Goal: Transaction & Acquisition: Purchase product/service

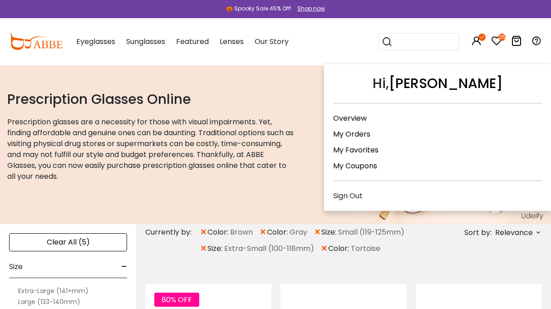
click at [480, 39] on icon at bounding box center [481, 37] width 7 height 7
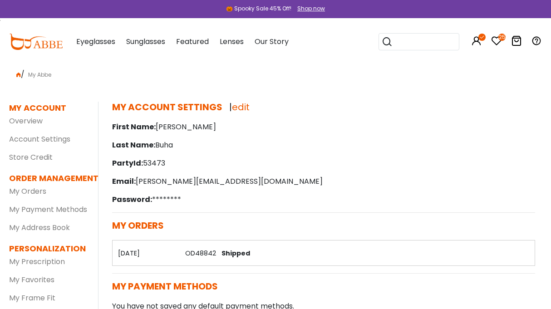
click at [499, 38] on icon "25" at bounding box center [501, 37] width 7 height 7
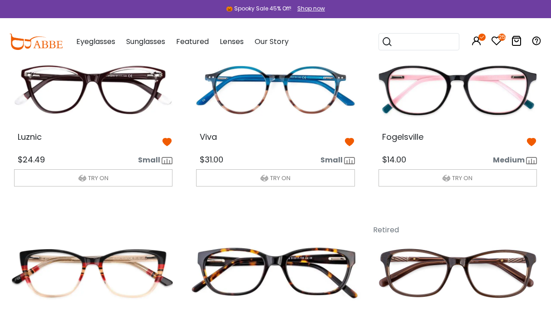
scroll to position [236, 0]
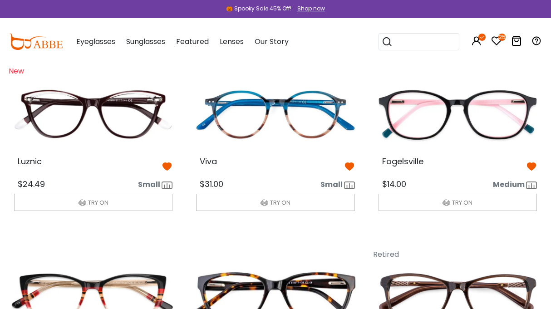
click at [457, 101] on img at bounding box center [457, 114] width 173 height 87
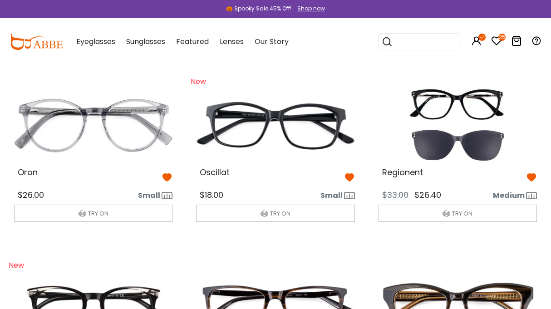
scroll to position [1126, 0]
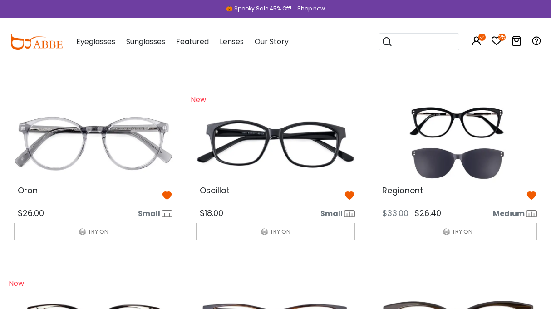
click at [459, 164] on img at bounding box center [457, 143] width 173 height 87
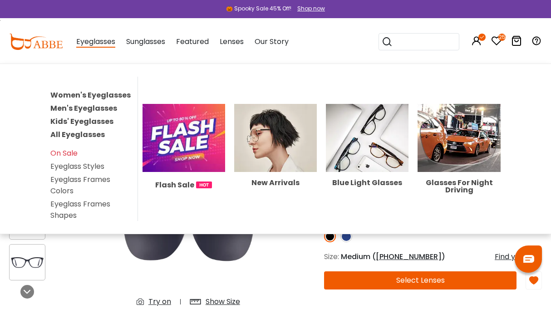
click at [89, 93] on link "Women's Eyeglasses" at bounding box center [90, 95] width 80 height 10
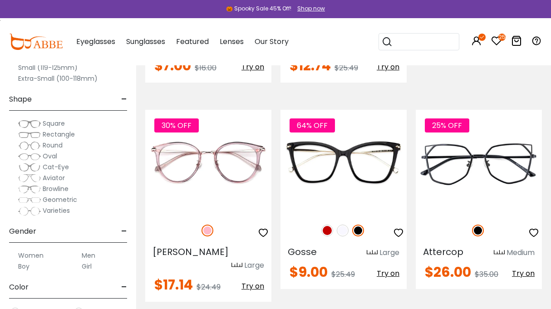
scroll to position [1002, 0]
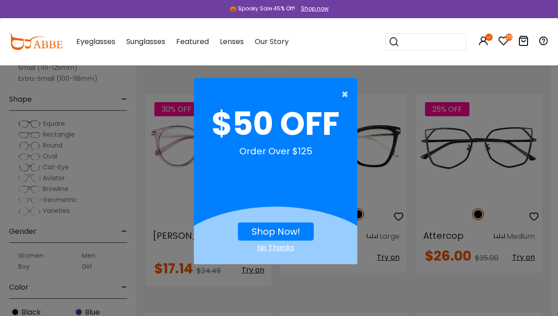
click at [344, 90] on span "×" at bounding box center [346, 94] width 11 height 18
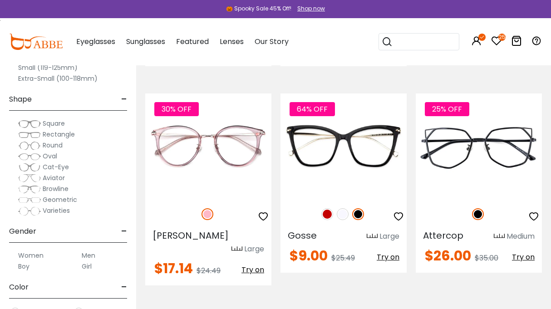
click at [29, 255] on label "Women" at bounding box center [30, 255] width 25 height 11
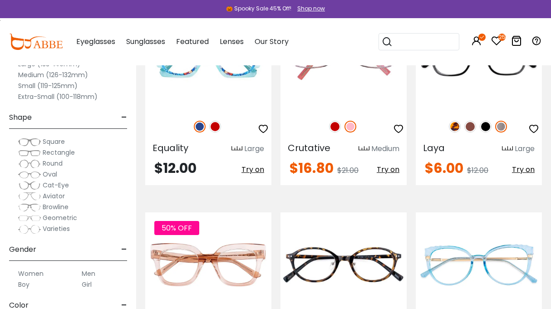
scroll to position [1318, 0]
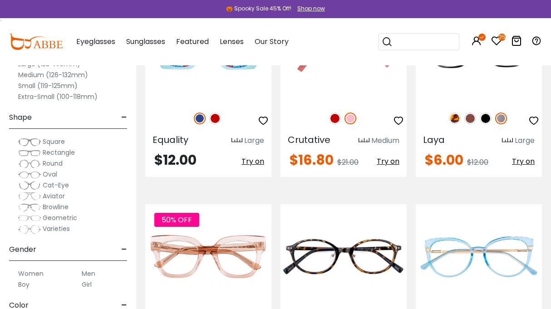
click at [31, 83] on label "Small (119-125mm)" at bounding box center [47, 85] width 59 height 11
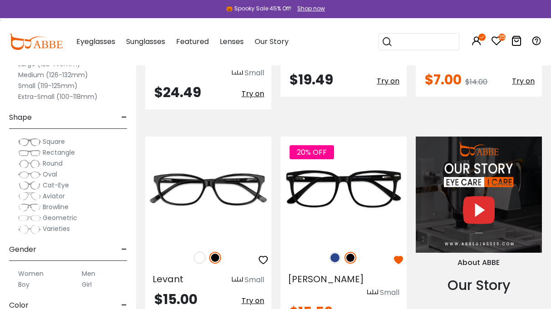
scroll to position [672, 0]
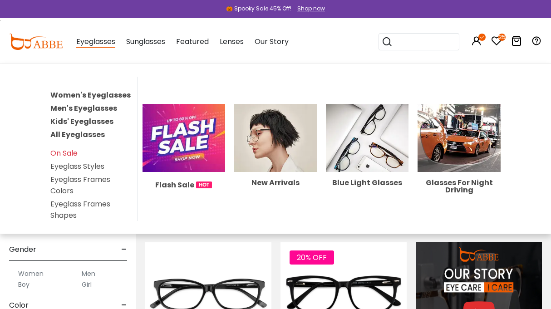
click at [75, 133] on link "All Eyeglasses" at bounding box center [77, 134] width 54 height 10
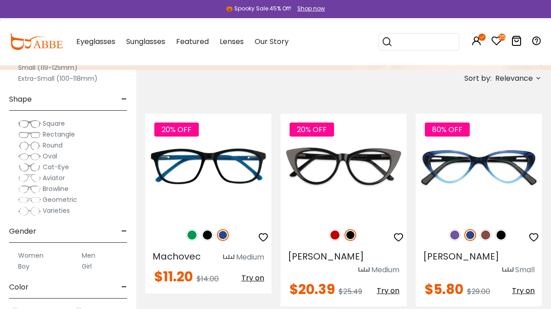
scroll to position [187, 0]
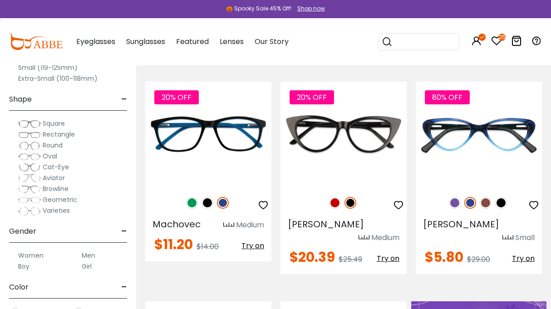
click at [57, 79] on label "Extra-Small (100-118mm)" at bounding box center [57, 78] width 79 height 11
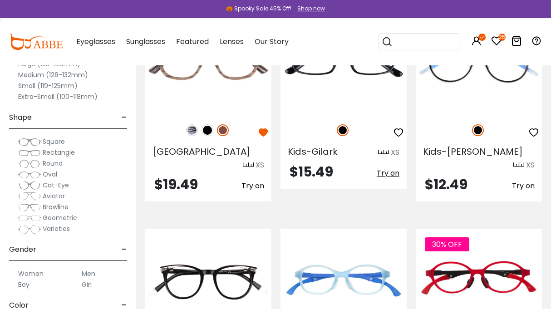
scroll to position [236, 0]
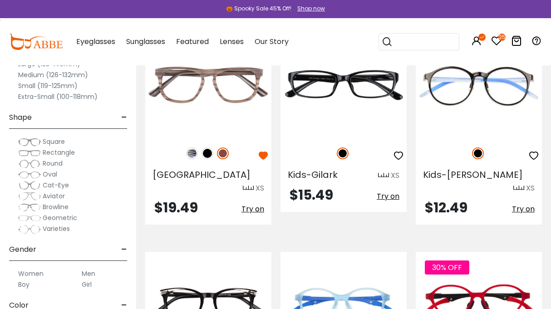
click at [55, 84] on label "Small (119-125mm)" at bounding box center [47, 85] width 59 height 11
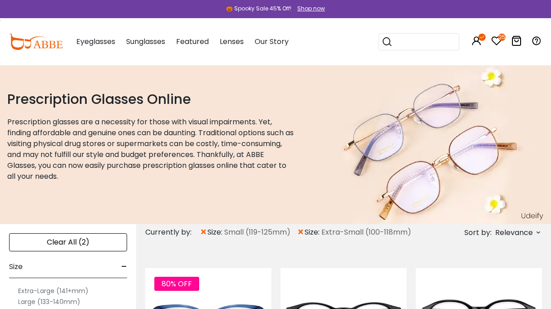
click at [303, 231] on span "×" at bounding box center [301, 232] width 8 height 16
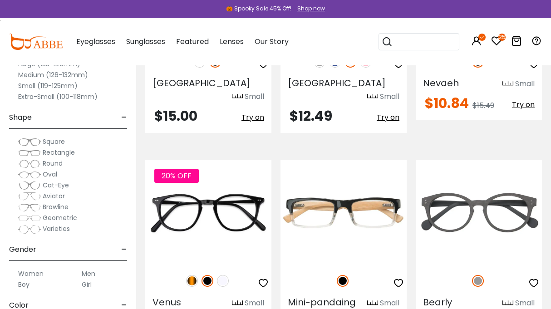
scroll to position [1388, 0]
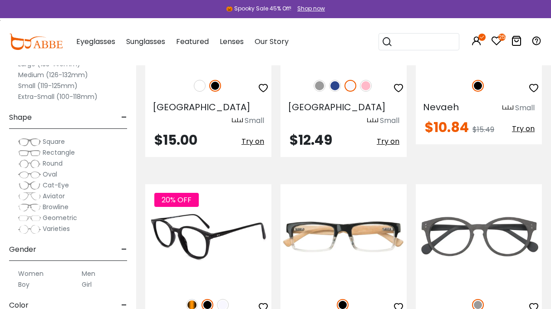
click at [190, 299] on img at bounding box center [192, 305] width 12 height 12
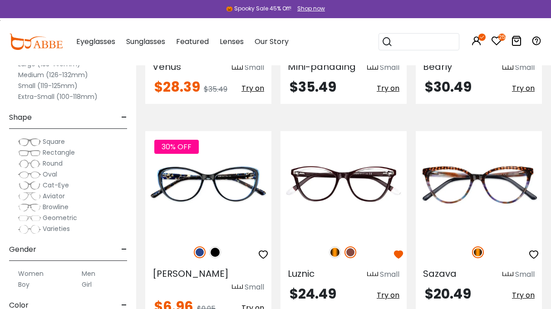
scroll to position [1656, 0]
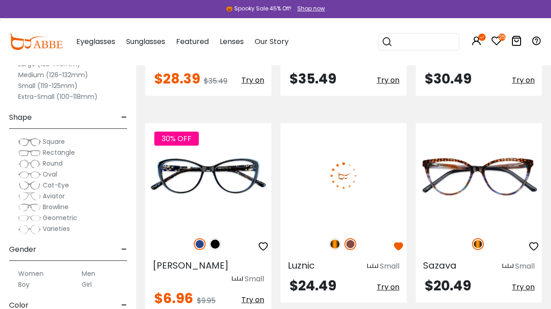
click at [334, 238] on img at bounding box center [335, 244] width 12 height 12
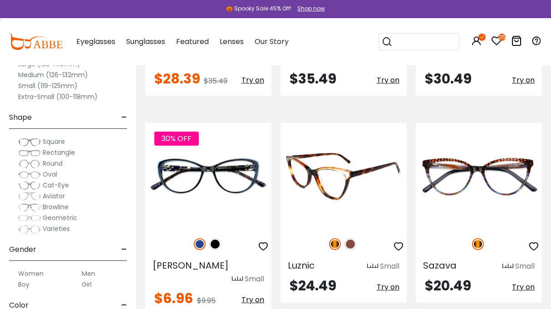
click at [338, 123] on img at bounding box center [343, 175] width 126 height 105
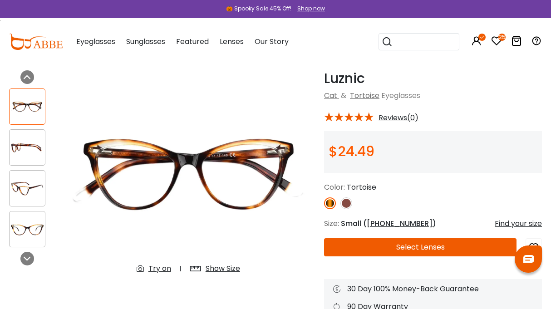
scroll to position [36, 0]
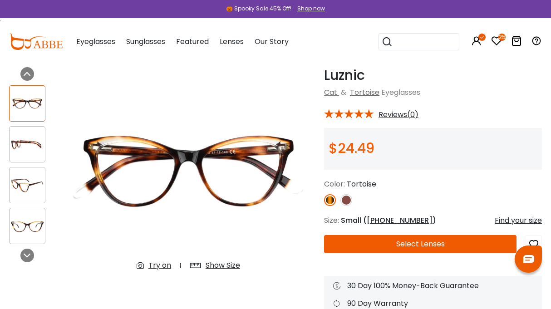
click at [344, 199] on img at bounding box center [346, 200] width 12 height 12
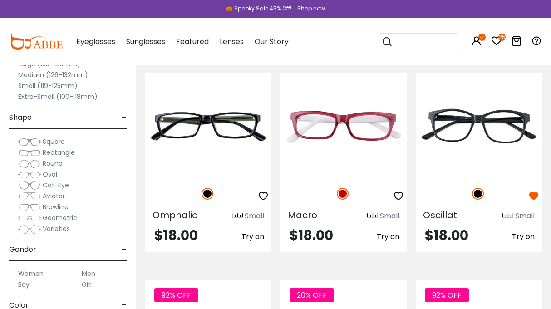
scroll to position [4125, 0]
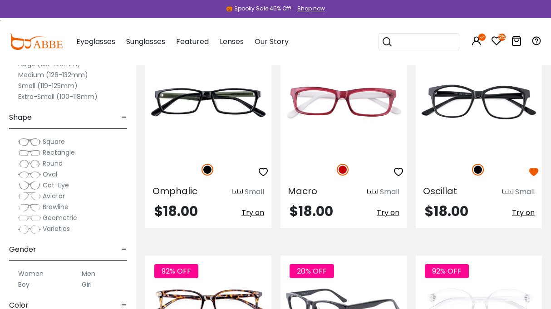
click at [347, 256] on img at bounding box center [343, 308] width 126 height 105
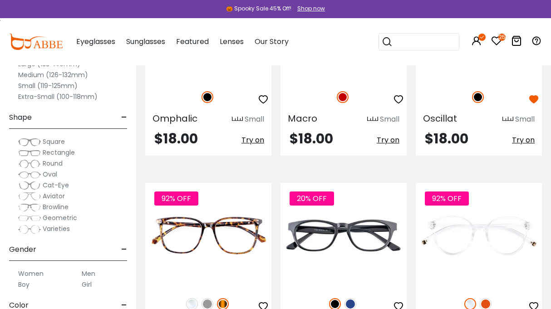
scroll to position [4289, 0]
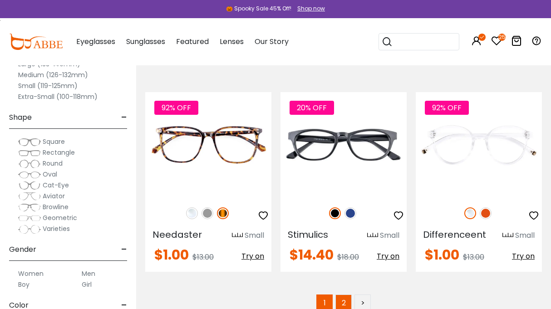
click at [343, 295] on link "2" at bounding box center [343, 303] width 16 height 16
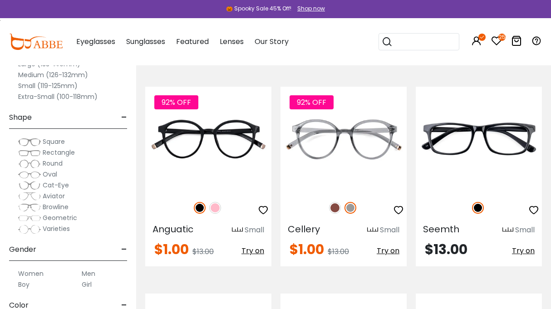
scroll to position [200, 0]
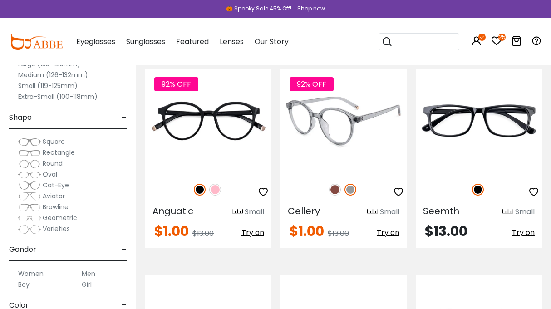
click at [335, 190] on img at bounding box center [335, 190] width 12 height 12
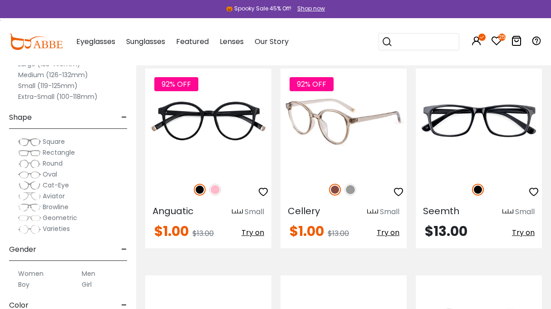
click at [339, 135] on img at bounding box center [343, 121] width 126 height 105
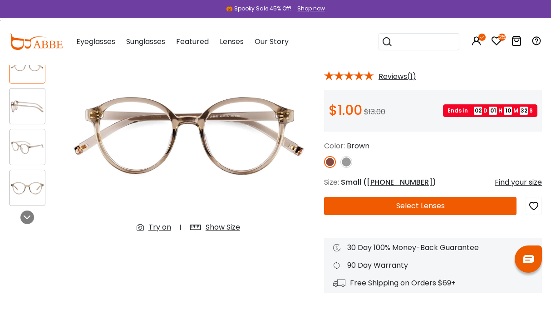
scroll to position [81, 0]
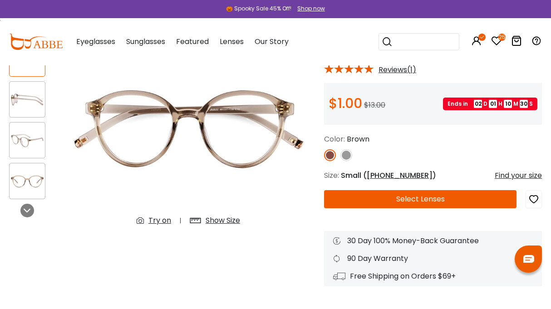
click at [534, 197] on icon "button" at bounding box center [533, 199] width 11 height 16
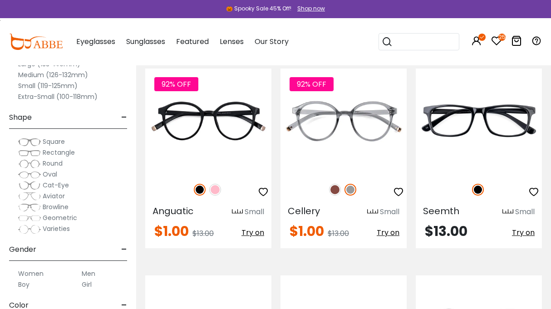
scroll to position [182, 0]
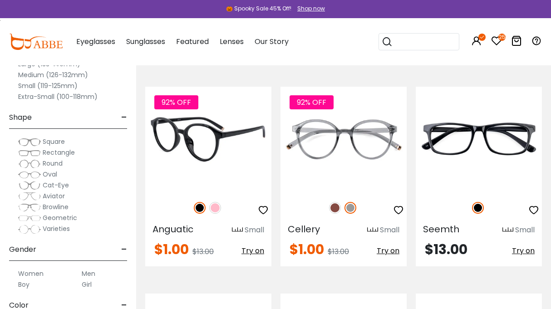
click at [213, 208] on img at bounding box center [215, 208] width 12 height 12
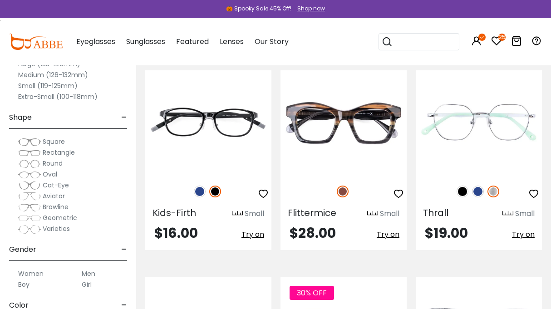
scroll to position [1236, 0]
